Goal: Task Accomplishment & Management: Manage account settings

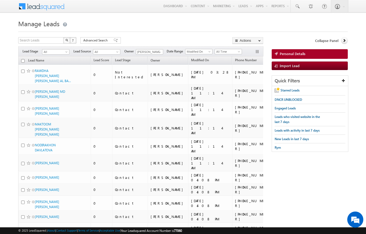
scroll to position [-46, 0]
click at [115, 50] on span "All" at bounding box center [105, 52] width 25 height 5
click at [112, 196] on link "[GEOGRAPHIC_DATA]" at bounding box center [106, 201] width 27 height 10
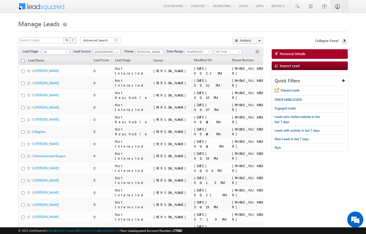
click at [23, 62] on input "checkbox" at bounding box center [22, 60] width 3 height 3
checkbox input "true"
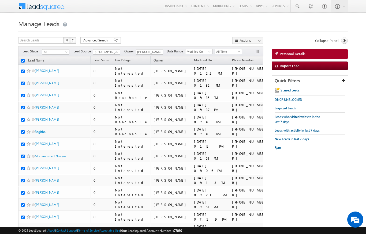
checkbox input "true"
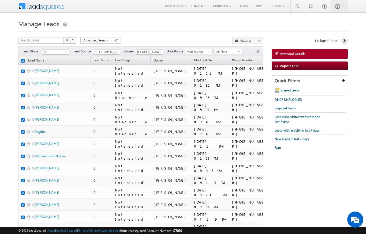
checkbox input "true"
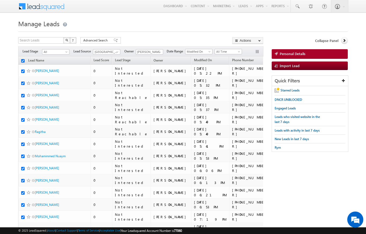
checkbox input "true"
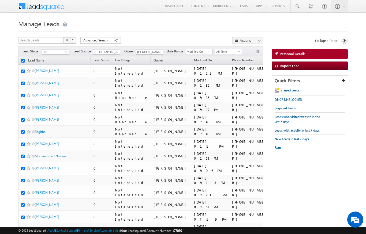
checkbox input "true"
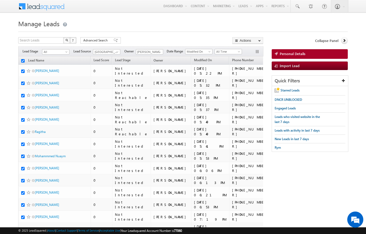
checkbox input "true"
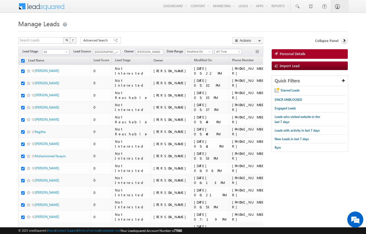
checkbox input "true"
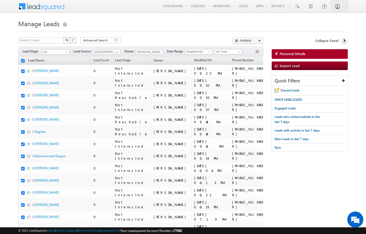
checkbox input "true"
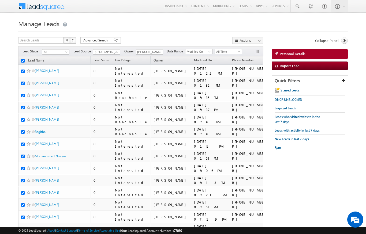
checkbox input "true"
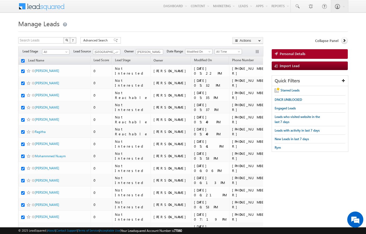
checkbox input "true"
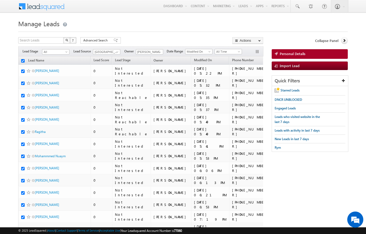
checkbox input "true"
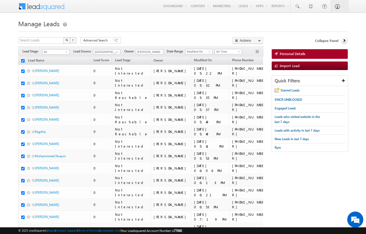
checkbox input "true"
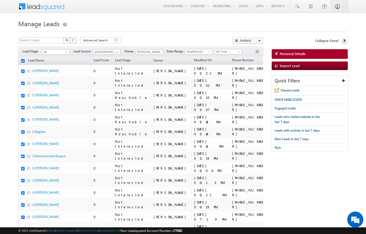
checkbox input "true"
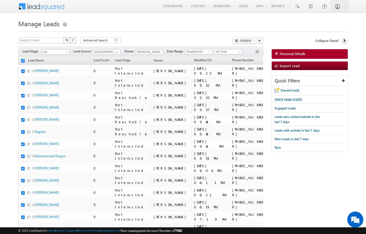
checkbox input "true"
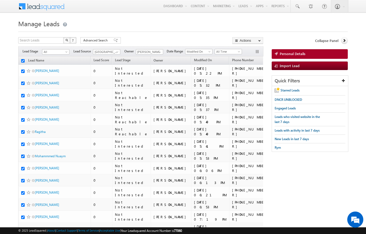
checkbox input "true"
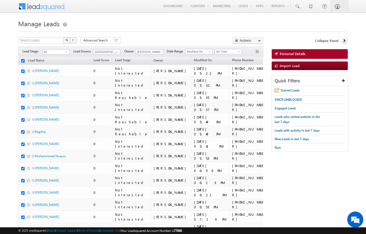
checkbox input "true"
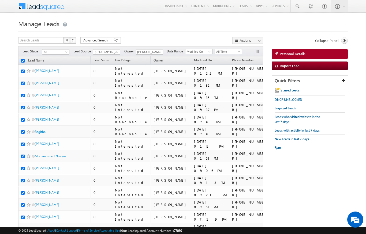
checkbox input "true"
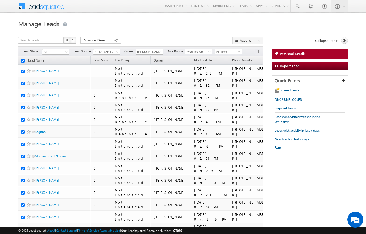
checkbox input "true"
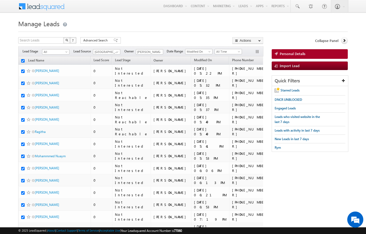
checkbox input "true"
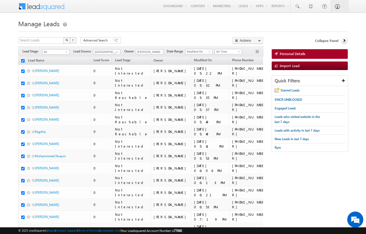
checkbox input "true"
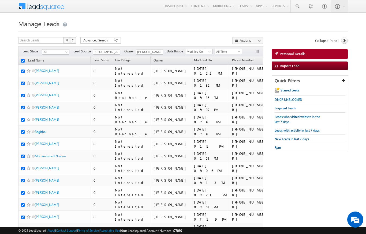
checkbox input "true"
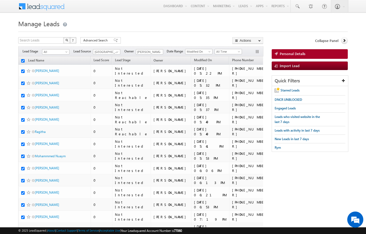
checkbox input "true"
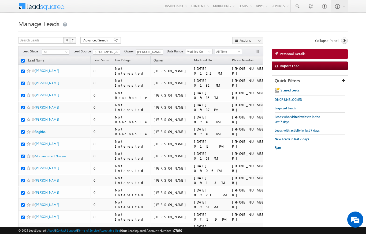
checkbox input "true"
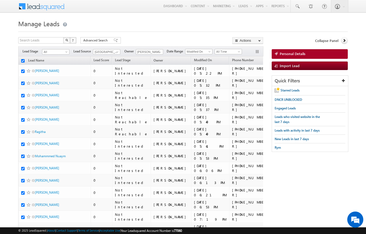
checkbox input "true"
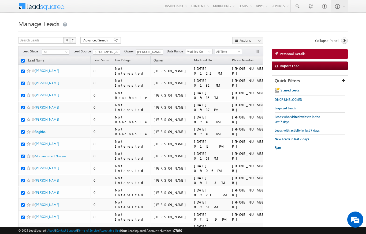
checkbox input "true"
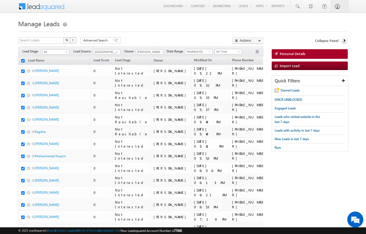
checkbox input "true"
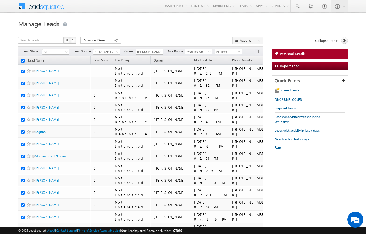
checkbox input "true"
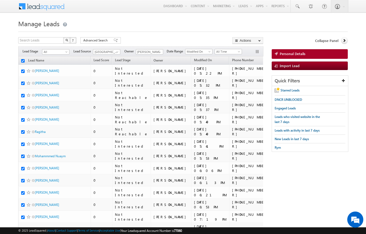
checkbox input "true"
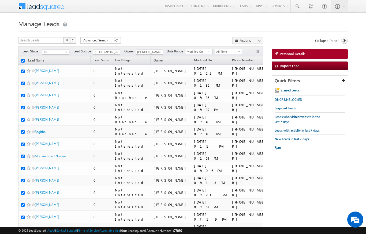
checkbox input "true"
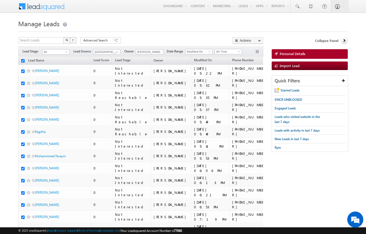
checkbox input "true"
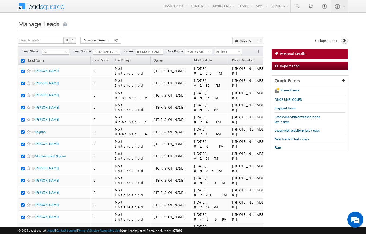
checkbox input "true"
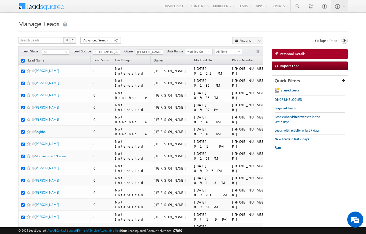
checkbox input "true"
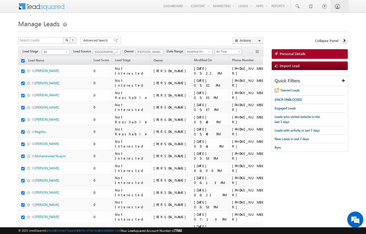
checkbox input "true"
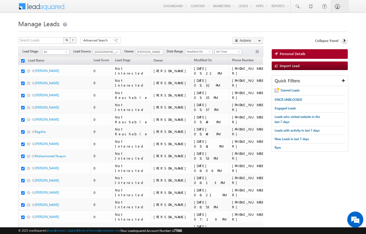
checkbox input "true"
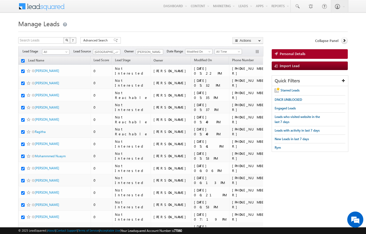
checkbox input "true"
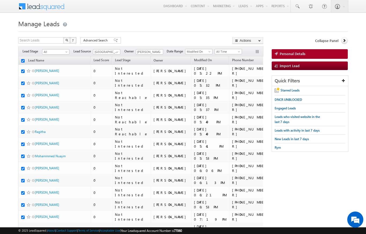
checkbox input "true"
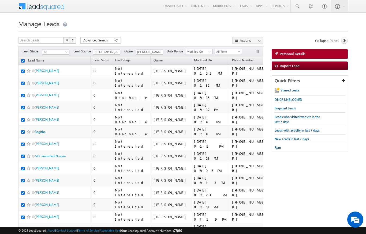
checkbox input "true"
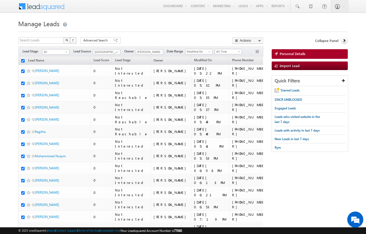
checkbox input "true"
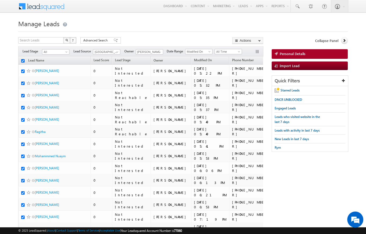
checkbox input "true"
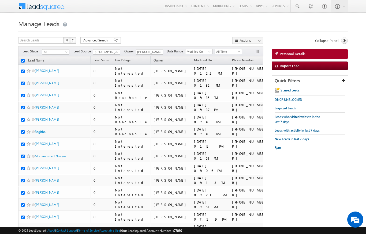
checkbox input "true"
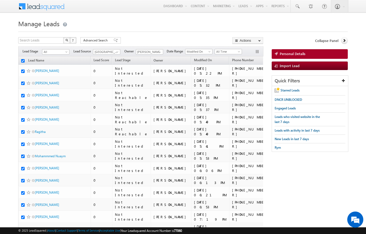
checkbox input "true"
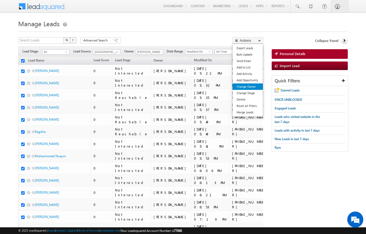
click at [253, 85] on link "Change Owner" at bounding box center [247, 87] width 30 height 6
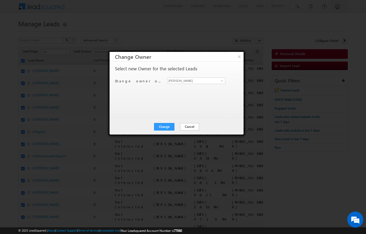
click at [189, 129] on button "Cancel" at bounding box center [189, 126] width 19 height 7
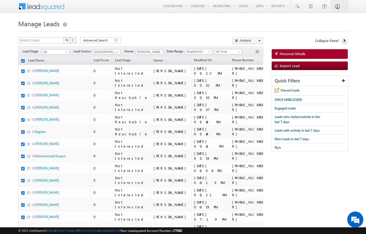
click at [63, 51] on span "All" at bounding box center [54, 52] width 25 height 5
click at [49, 64] on link "Contact" at bounding box center [55, 63] width 27 height 5
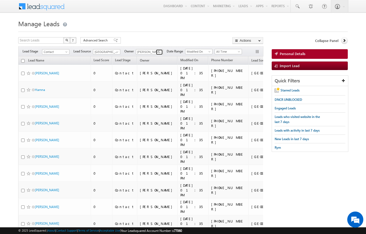
click at [160, 50] on span at bounding box center [160, 52] width 4 height 4
click at [178, 62] on span "[PERSON_NAME][EMAIL_ADDRESS][PERSON_NAME][DOMAIN_NAME]" at bounding box center [162, 62] width 48 height 4
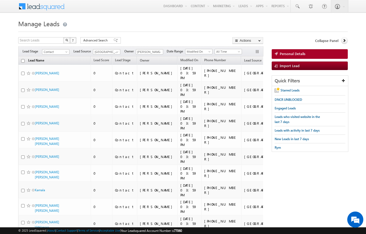
click at [26, 60] on link "Lead Name" at bounding box center [35, 61] width 21 height 7
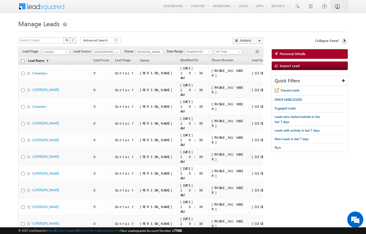
click at [46, 59] on span "(sorted ascending)" at bounding box center [46, 61] width 4 height 4
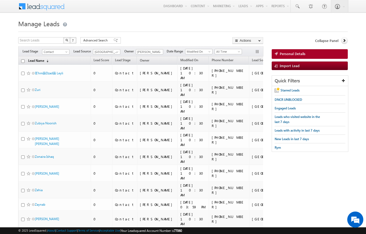
click at [49, 59] on link "Lead Name (sorted descending)" at bounding box center [38, 61] width 26 height 7
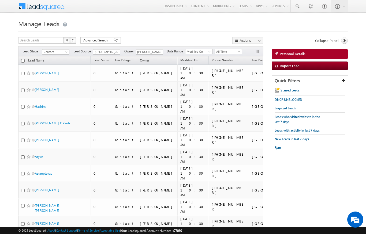
click at [20, 58] on th "Lead Name (sorted descending)" at bounding box center [54, 61] width 72 height 8
click at [23, 62] on input "checkbox" at bounding box center [22, 60] width 3 height 3
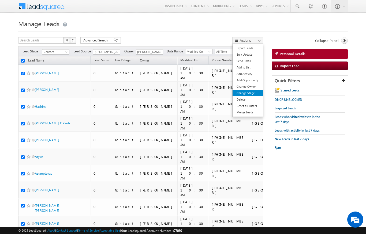
click at [250, 94] on link "Change Stage" at bounding box center [247, 93] width 30 height 6
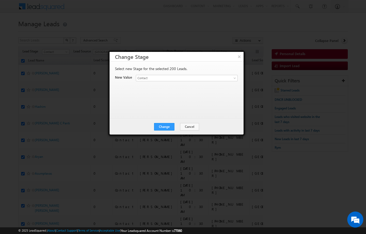
click at [276, 16] on div at bounding box center [183, 117] width 366 height 234
click at [240, 54] on button "×" at bounding box center [239, 56] width 9 height 9
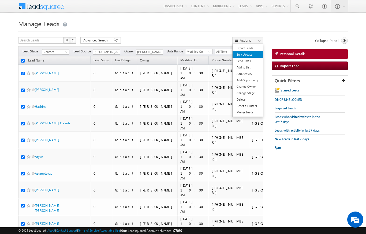
click at [249, 53] on link "Bulk Update" at bounding box center [247, 54] width 30 height 6
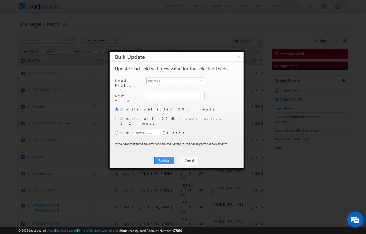
click at [201, 79] on span "select" at bounding box center [203, 80] width 4 height 2
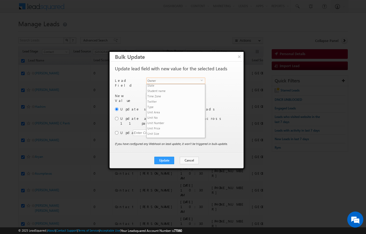
scroll to position [252, 0]
click at [179, 89] on li "Owner" at bounding box center [176, 91] width 58 height 5
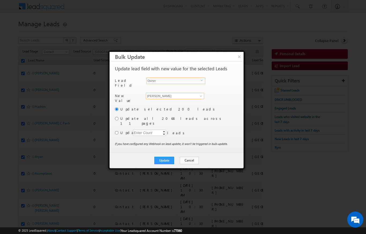
click at [195, 93] on input "[PERSON_NAME]" at bounding box center [175, 96] width 58 height 6
click at [193, 100] on link "[PERSON_NAME] Verhani [PERSON_NAME][EMAIL_ADDRESS][DOMAIN_NAME]" at bounding box center [175, 104] width 58 height 10
click at [151, 130] on div "Enter Count" at bounding box center [143, 133] width 20 height 6
click at [167, 157] on button "Update" at bounding box center [164, 160] width 20 height 7
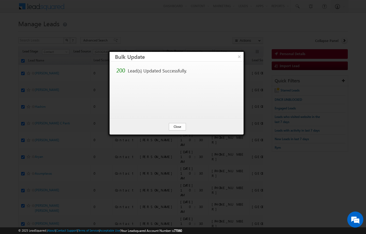
click at [179, 125] on button "Close" at bounding box center [177, 126] width 17 height 7
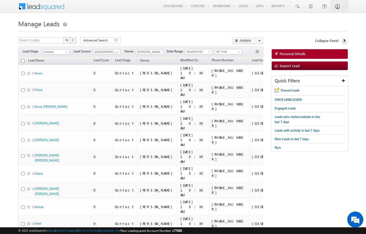
click at [114, 54] on span "[GEOGRAPHIC_DATA]" at bounding box center [105, 52] width 25 height 5
click at [95, 57] on link "All" at bounding box center [106, 57] width 27 height 5
click at [252, 62] on span "Lead Source" at bounding box center [260, 60] width 17 height 4
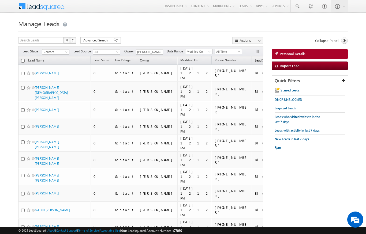
click at [255, 61] on span "Lead Source" at bounding box center [263, 60] width 17 height 4
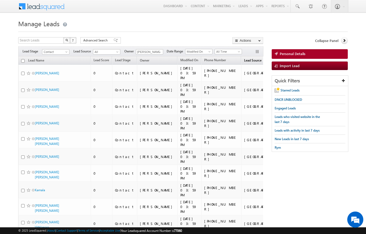
click at [244, 62] on span "Lead Source" at bounding box center [252, 60] width 17 height 4
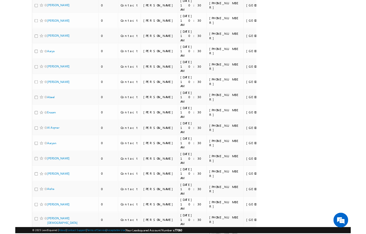
scroll to position [2348, 0]
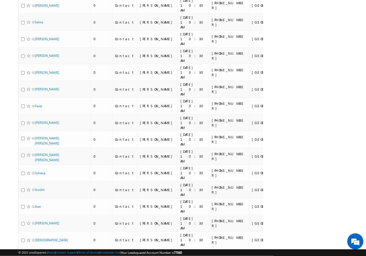
scroll to position [2399, 0]
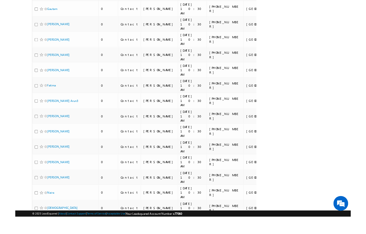
scroll to position [2475, 0]
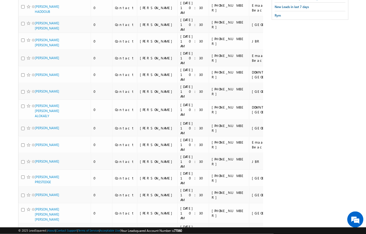
scroll to position [0, 0]
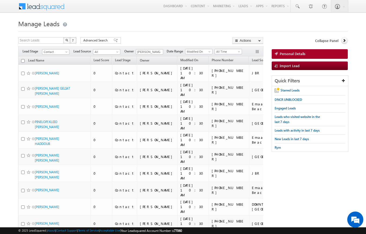
click at [19, 61] on th "Lead Name (sorted descending)" at bounding box center [54, 61] width 72 height 8
click at [21, 61] on input "checkbox" at bounding box center [22, 60] width 3 height 3
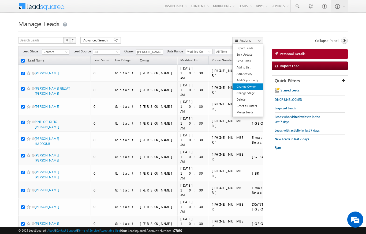
click at [251, 88] on link "Change Owner" at bounding box center [247, 87] width 30 height 6
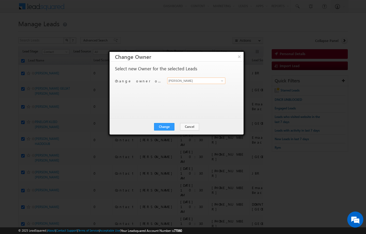
click at [214, 81] on input "[PERSON_NAME]" at bounding box center [196, 81] width 58 height 6
click at [220, 84] on input "[PERSON_NAME]" at bounding box center [196, 81] width 58 height 6
click at [219, 80] on link at bounding box center [221, 80] width 7 height 5
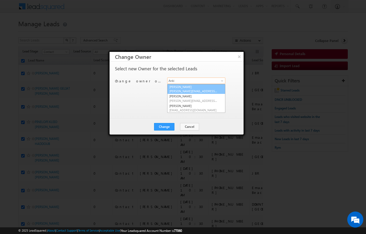
click at [201, 85] on link "[PERSON_NAME] [PERSON_NAME][EMAIL_ADDRESS][DOMAIN_NAME]" at bounding box center [196, 89] width 58 height 10
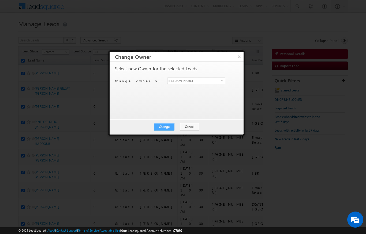
click at [168, 126] on button "Change" at bounding box center [164, 126] width 20 height 7
click at [176, 125] on button "Close" at bounding box center [177, 126] width 17 height 7
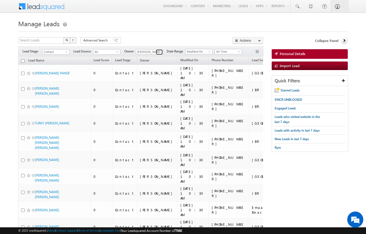
click at [158, 52] on span at bounding box center [160, 52] width 4 height 4
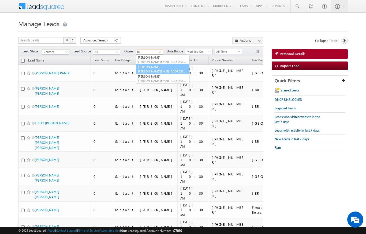
click at [159, 67] on link "[PERSON_NAME] [PERSON_NAME][EMAIL_ADDRESS][PERSON_NAME][DOMAIN_NAME]" at bounding box center [163, 69] width 54 height 10
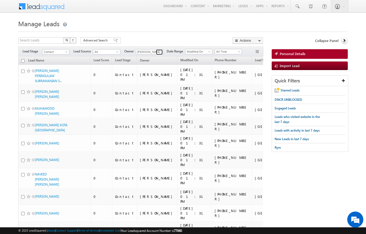
click at [158, 52] on span at bounding box center [160, 52] width 4 height 4
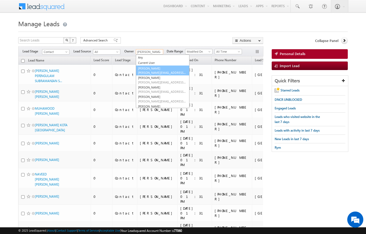
click at [158, 74] on span "[PERSON_NAME][EMAIL_ADDRESS][DOMAIN_NAME]" at bounding box center [162, 73] width 48 height 4
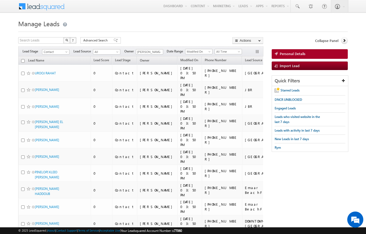
click at [66, 51] on span "Contact" at bounding box center [54, 52] width 25 height 5
click at [55, 57] on link "All" at bounding box center [55, 57] width 27 height 5
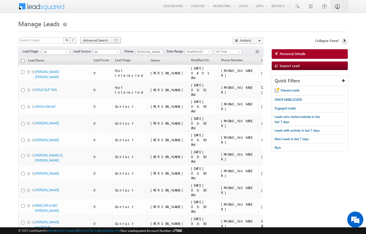
click at [96, 40] on span "Advanced Search" at bounding box center [96, 40] width 26 height 5
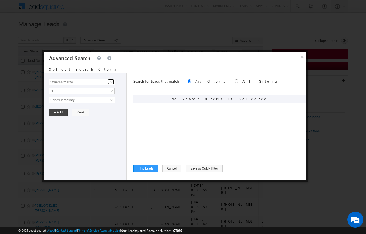
click at [112, 82] on span at bounding box center [111, 82] width 4 height 4
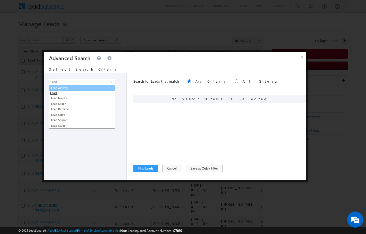
click at [65, 88] on link "Lead Activity" at bounding box center [82, 88] width 66 height 6
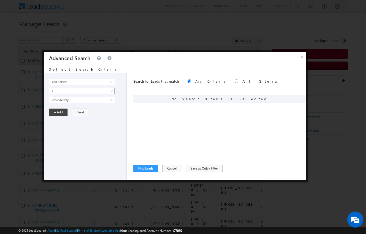
click at [56, 92] on span "Is" at bounding box center [78, 91] width 58 height 5
click at [76, 147] on div "Opportunity Type Lead Activity Task Sales Group Prospect Id Address 1 Address 2…" at bounding box center [85, 126] width 83 height 107
click at [61, 102] on input "Select Activity" at bounding box center [82, 100] width 66 height 6
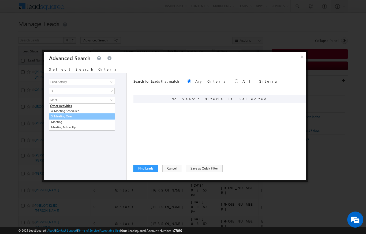
click at [66, 117] on link "5. Meeting Over" at bounding box center [82, 117] width 66 height 6
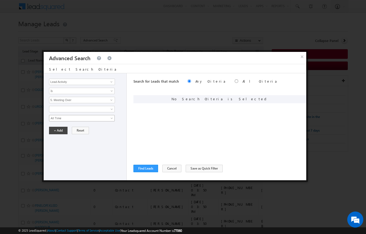
click at [53, 121] on span "All Time" at bounding box center [78, 118] width 58 height 5
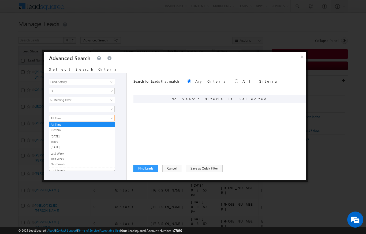
click at [52, 129] on link "Custom" at bounding box center [81, 130] width 65 height 5
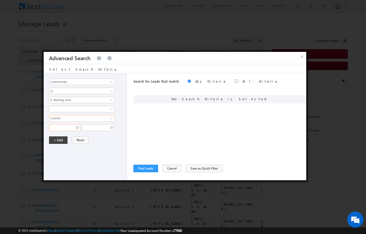
click at [74, 129] on input "text" at bounding box center [64, 127] width 31 height 7
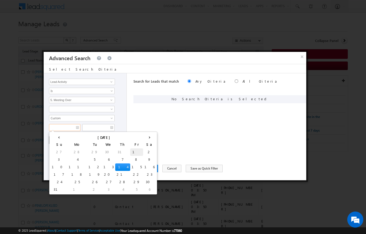
click at [130, 149] on td "1" at bounding box center [136, 152] width 13 height 7
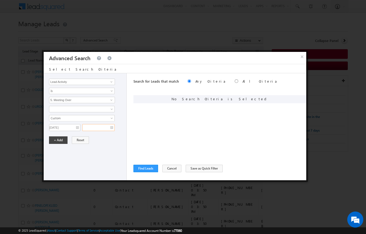
click at [112, 125] on input "text" at bounding box center [98, 127] width 32 height 7
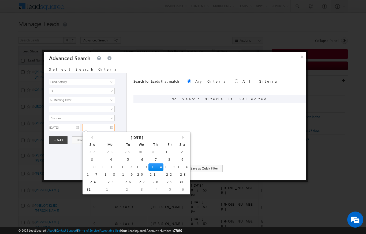
click at [148, 165] on td "14" at bounding box center [155, 167] width 15 height 7
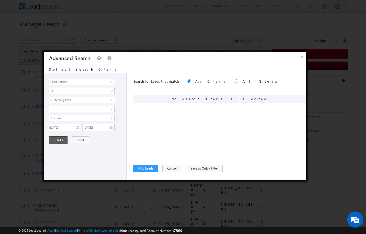
click at [58, 138] on button "+ Add" at bounding box center [58, 140] width 18 height 7
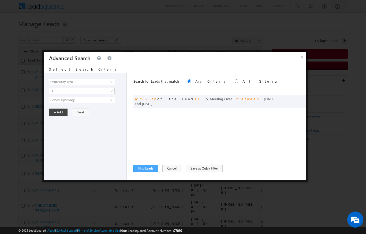
click at [144, 172] on button "Find Leads" at bounding box center [145, 168] width 25 height 7
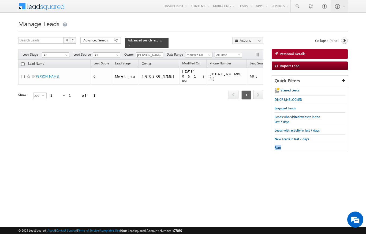
click at [366, 52] on body "Menu [PERSON_NAME] [PERSON_NAME] .upad hyay@ indgl [PERSON_NAME]. [PERSON_NAME]." at bounding box center [183, 78] width 366 height 157
click at [154, 53] on input "[PERSON_NAME]" at bounding box center [149, 54] width 27 height 5
click at [161, 53] on span at bounding box center [160, 55] width 4 height 4
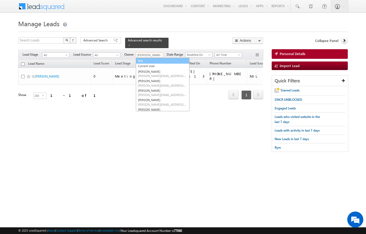
click at [172, 58] on link "Any" at bounding box center [163, 61] width 54 height 6
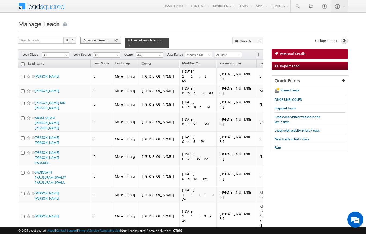
click at [96, 42] on span "Advanced Search" at bounding box center [96, 40] width 26 height 5
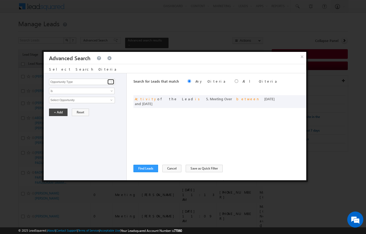
click at [110, 81] on span at bounding box center [111, 82] width 4 height 4
click at [58, 94] on link "Owner" at bounding box center [82, 93] width 66 height 6
click at [55, 93] on span "Is" at bounding box center [78, 91] width 58 height 5
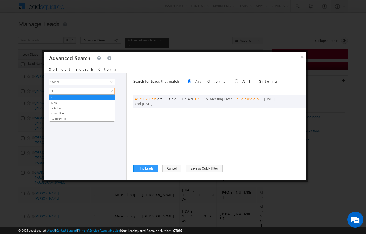
click at [69, 145] on div "Opportunity Type Lead Activity Task Sales Group Prospect Id Address 1 Address 2…" at bounding box center [85, 126] width 83 height 107
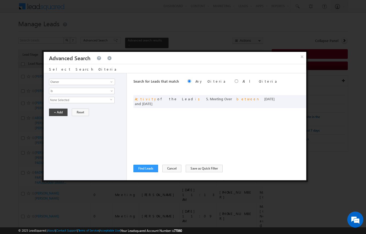
click at [55, 102] on span "None Selected" at bounding box center [79, 100] width 61 height 6
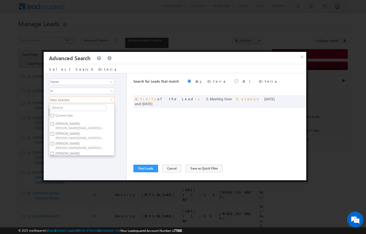
click at [54, 125] on input "[PERSON_NAME] [PERSON_NAME][EMAIL_ADDRESS][DOMAIN_NAME]" at bounding box center [52, 123] width 3 height 3
click at [72, 168] on div "Opportunity Type Lead Activity Task Sales Group Prospect Id Address 1 Address 2…" at bounding box center [85, 126] width 83 height 107
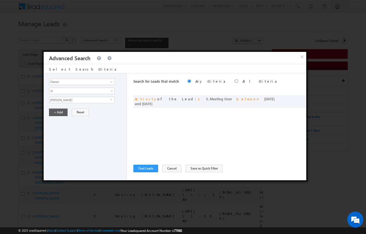
click at [55, 113] on button "+ Add" at bounding box center [58, 112] width 18 height 7
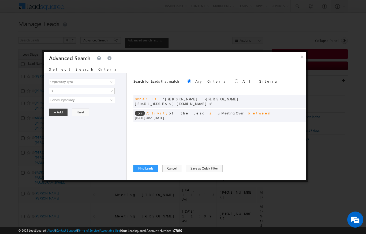
click at [242, 80] on label "All Criteria" at bounding box center [259, 81] width 35 height 5
click at [141, 177] on div "Search for Leads that match Any Criteria All Criteria Note that the current tri…" at bounding box center [219, 126] width 173 height 107
click at [141, 170] on button "Find Leads" at bounding box center [145, 168] width 25 height 7
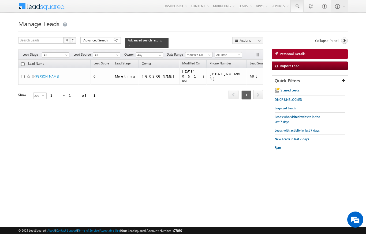
click at [297, 6] on span at bounding box center [296, 6] width 5 height 5
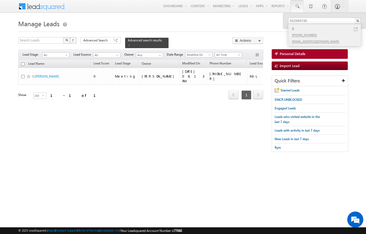
click at [356, 28] on link at bounding box center [356, 29] width 4 height 4
